Goal: Task Accomplishment & Management: Manage account settings

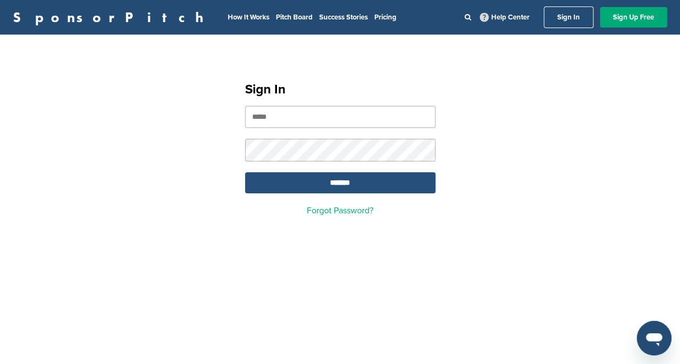
type input "**********"
click at [311, 181] on input "*******" at bounding box center [340, 182] width 190 height 21
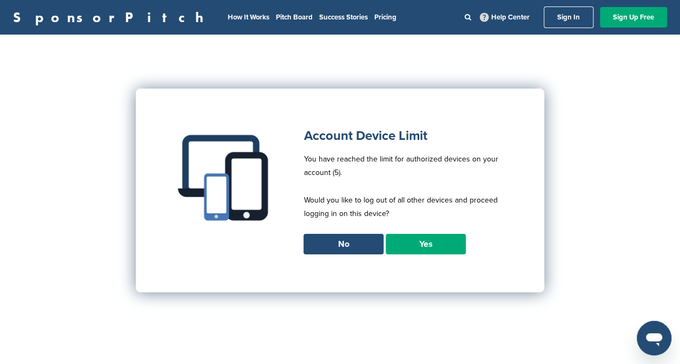
click at [429, 238] on link "Yes" at bounding box center [425, 244] width 80 height 21
